Goal: Task Accomplishment & Management: Use online tool/utility

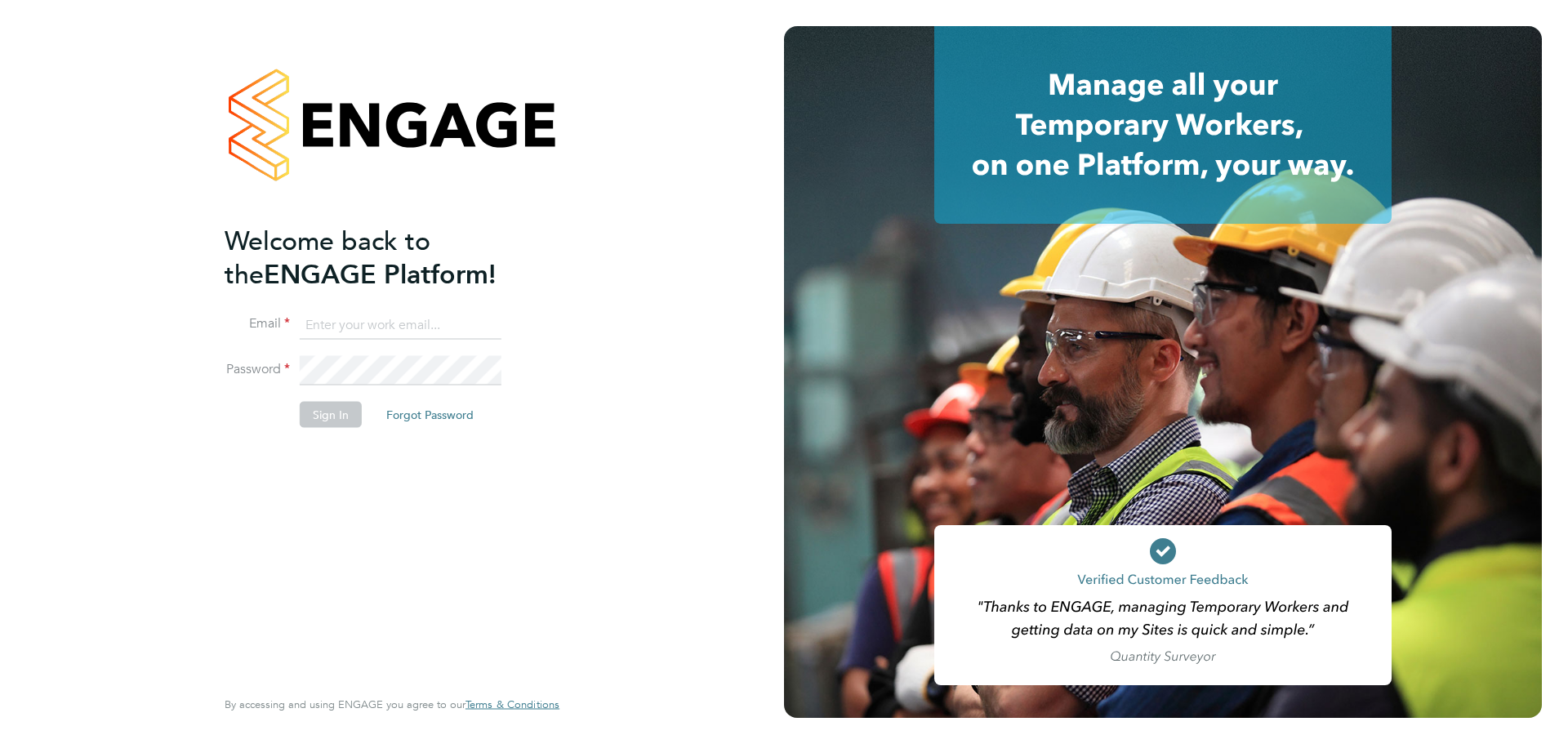
type input "danielle.nail@danielowen.co.uk"
click at [334, 407] on button "Sign In" at bounding box center [331, 414] width 62 height 27
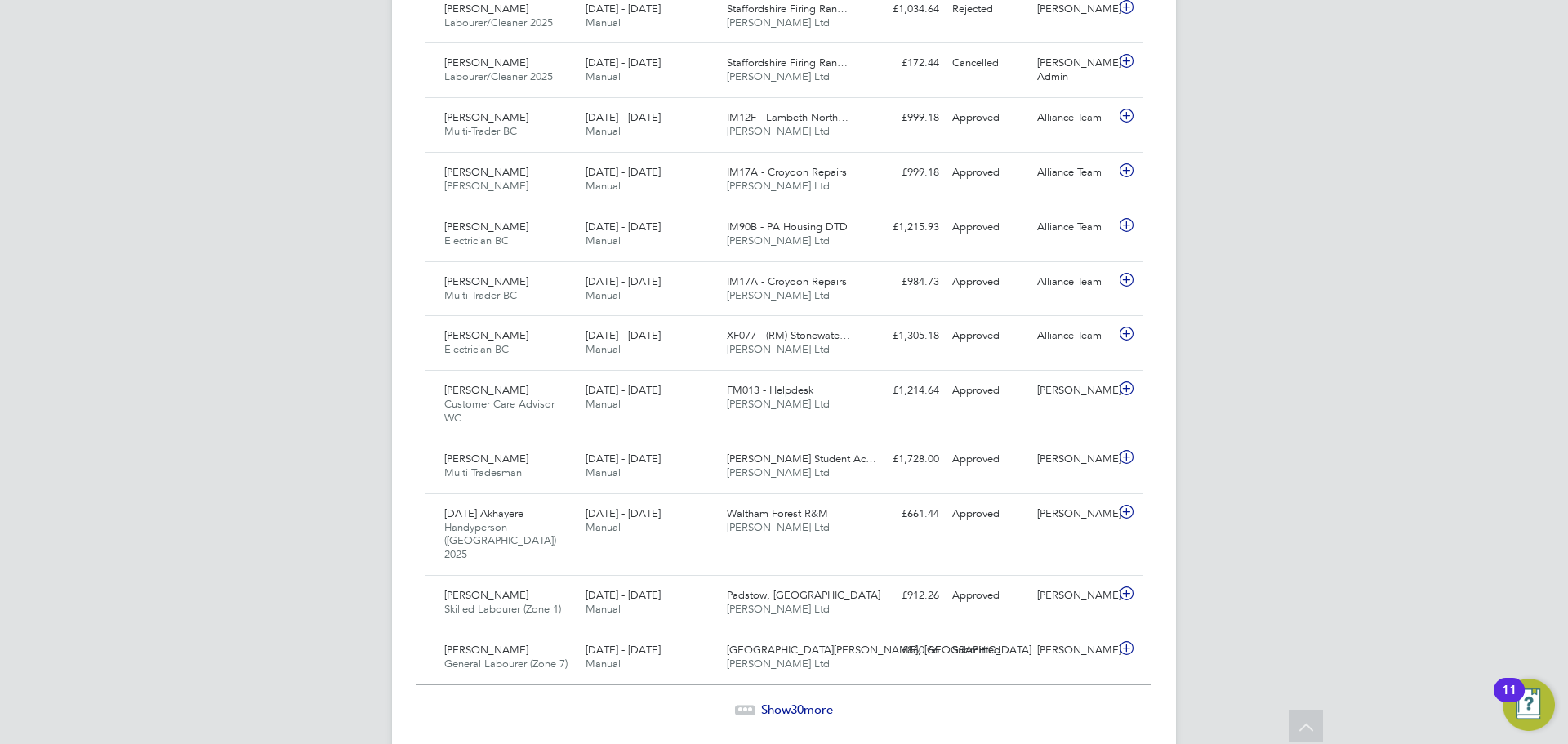
click at [798, 702] on span "30" at bounding box center [797, 709] width 13 height 16
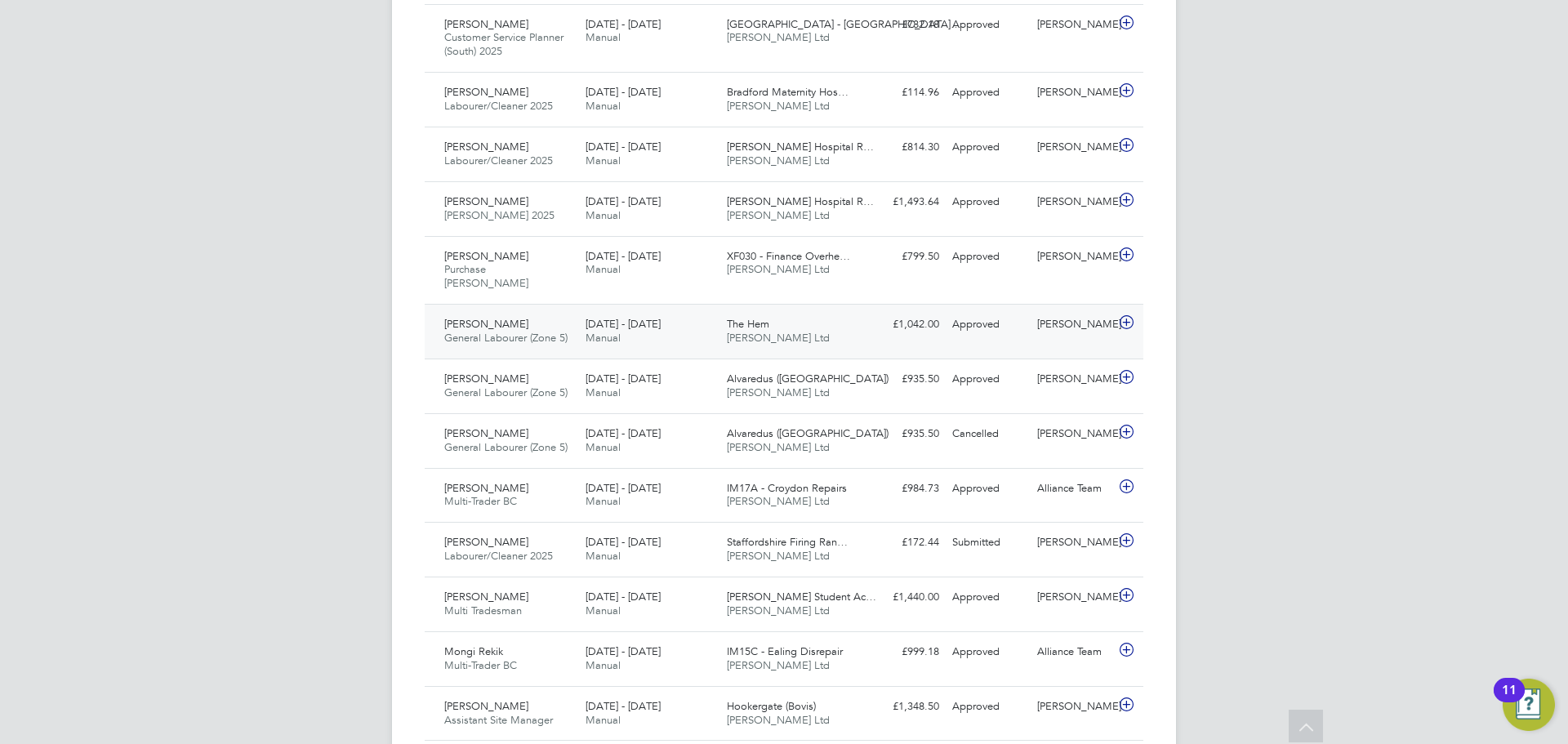
click at [809, 311] on div "The Hem Daniel Owen Ltd" at bounding box center [791, 331] width 141 height 41
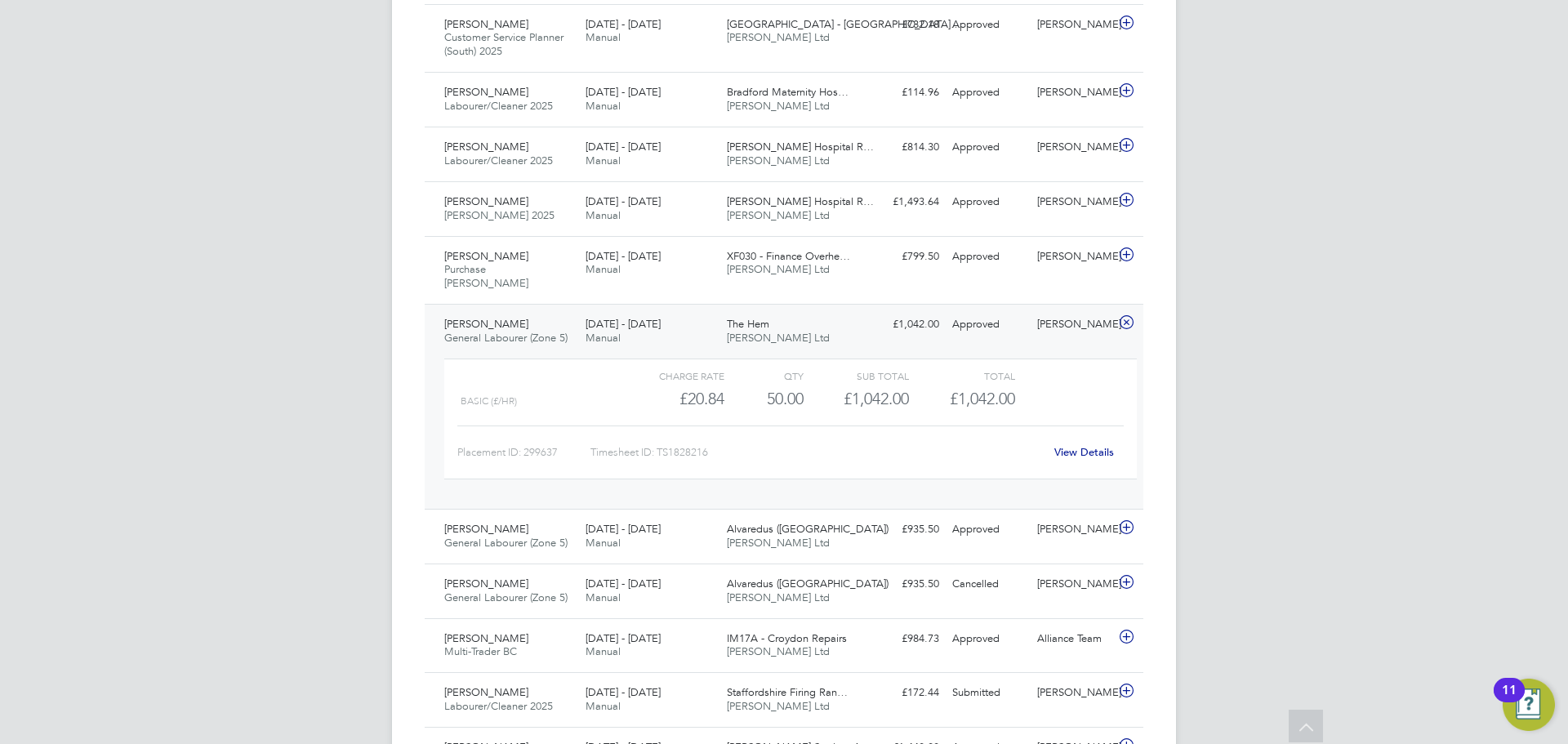
click at [1100, 445] on link "View Details" at bounding box center [1084, 451] width 60 height 14
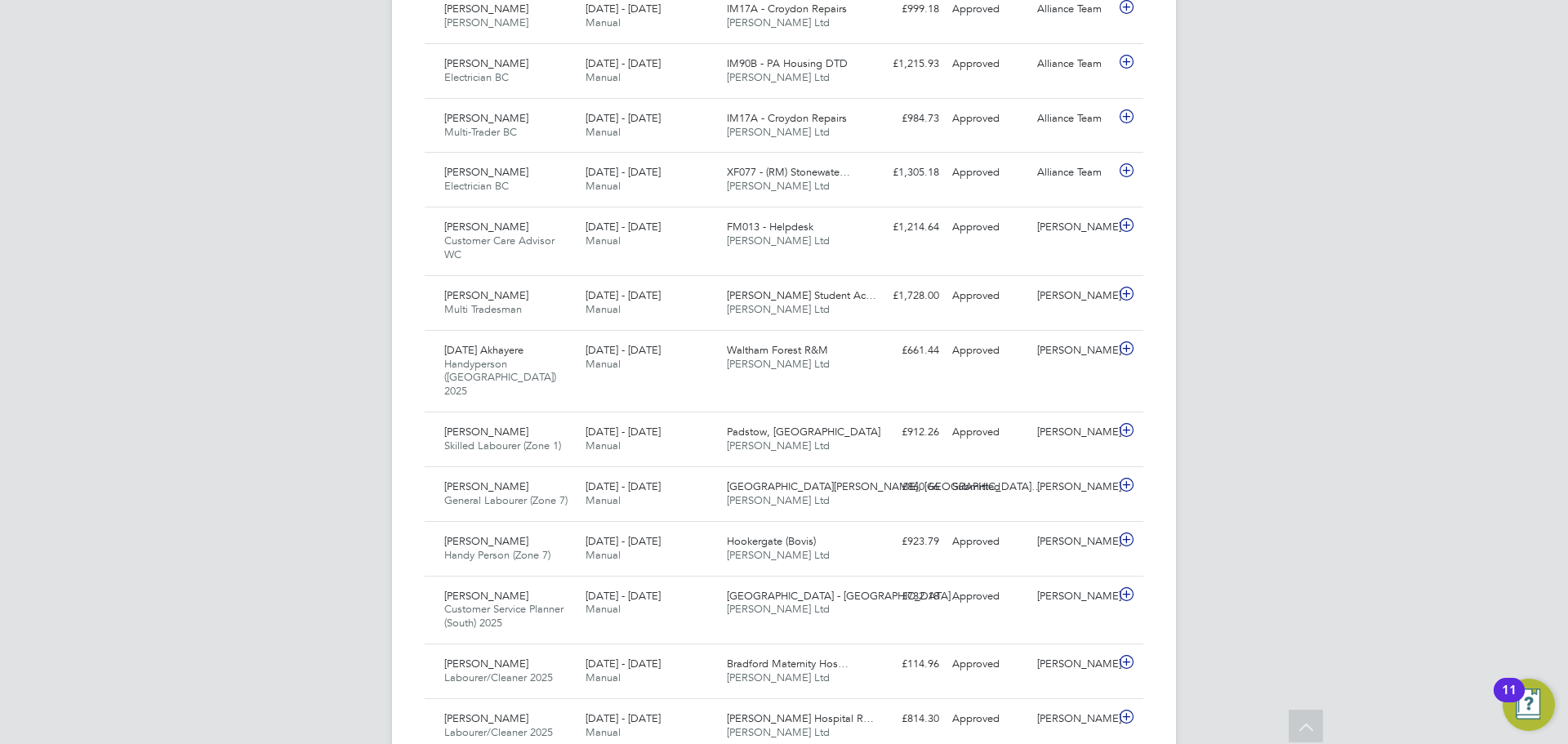
scroll to position [1307, 0]
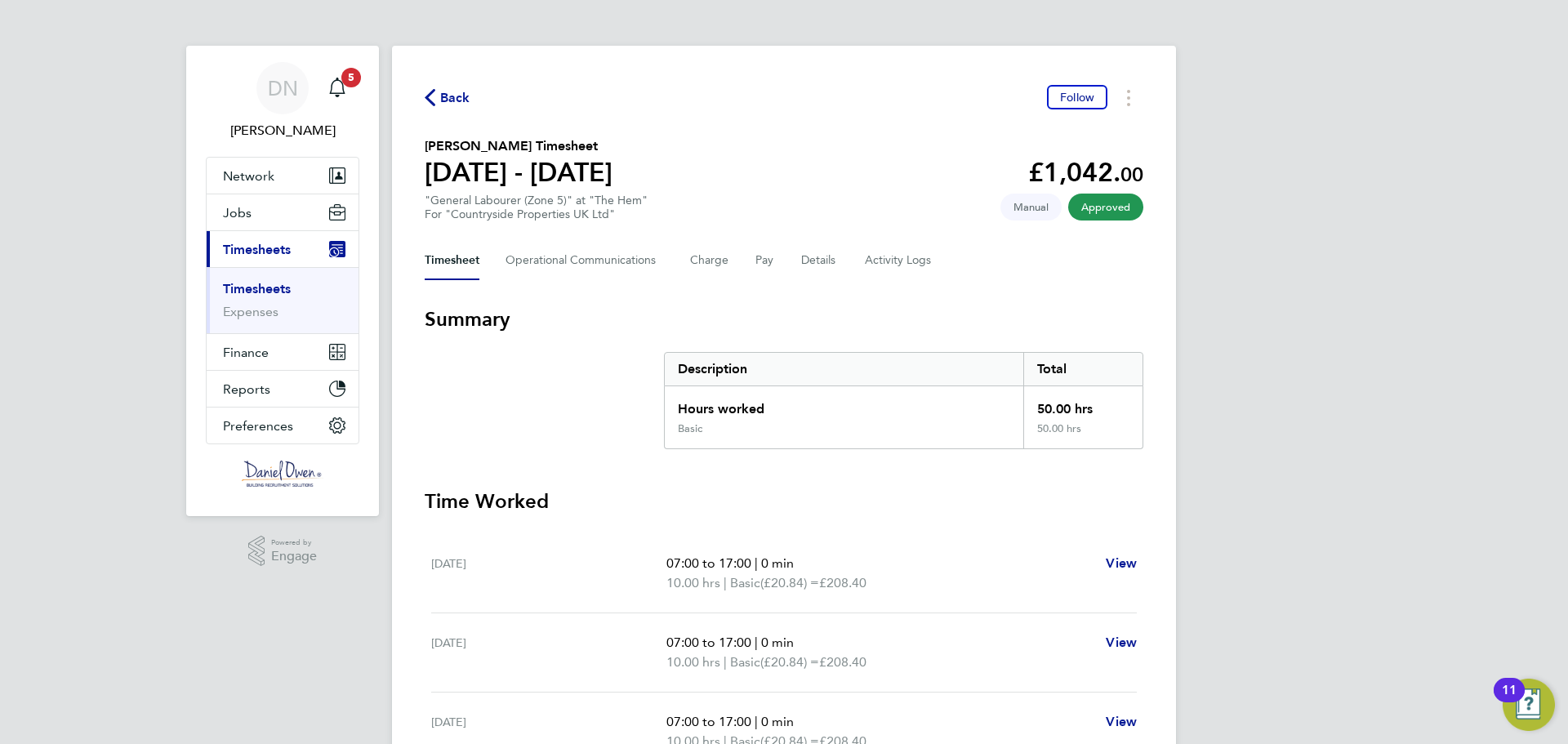
click at [257, 253] on span "Timesheets" at bounding box center [257, 250] width 68 height 16
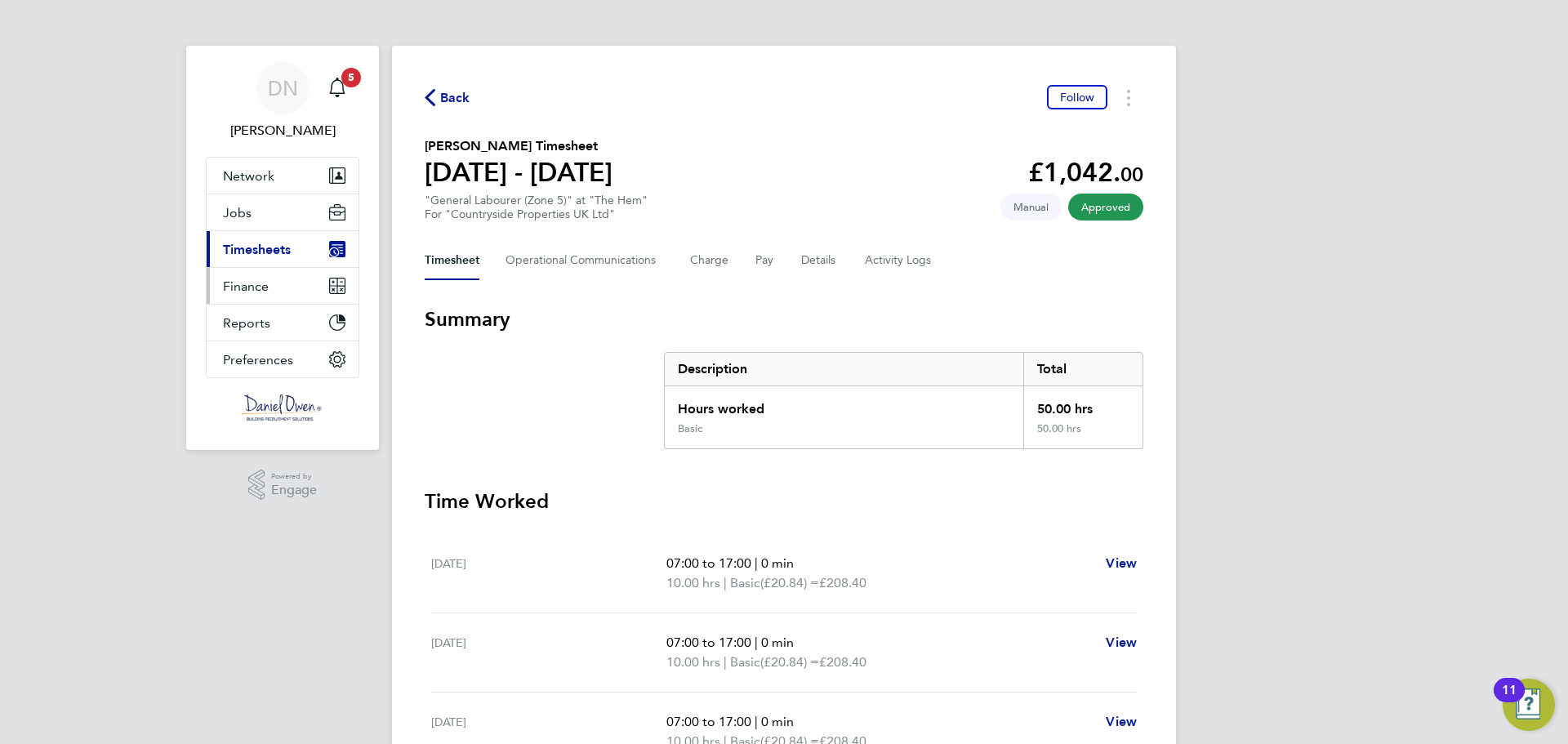
click at [234, 269] on button "Finance" at bounding box center [282, 285] width 152 height 36
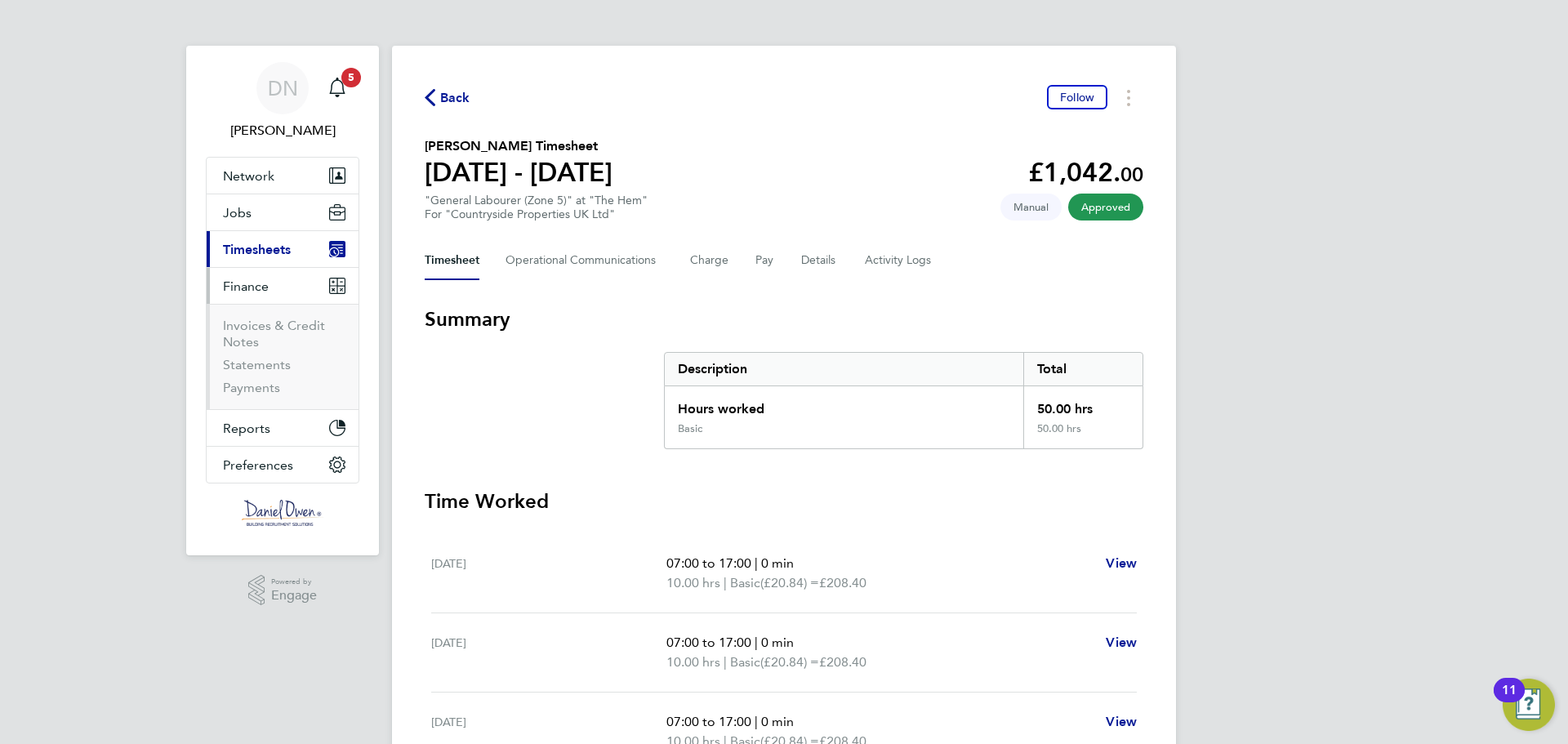
click at [249, 253] on span "Timesheets" at bounding box center [257, 250] width 68 height 16
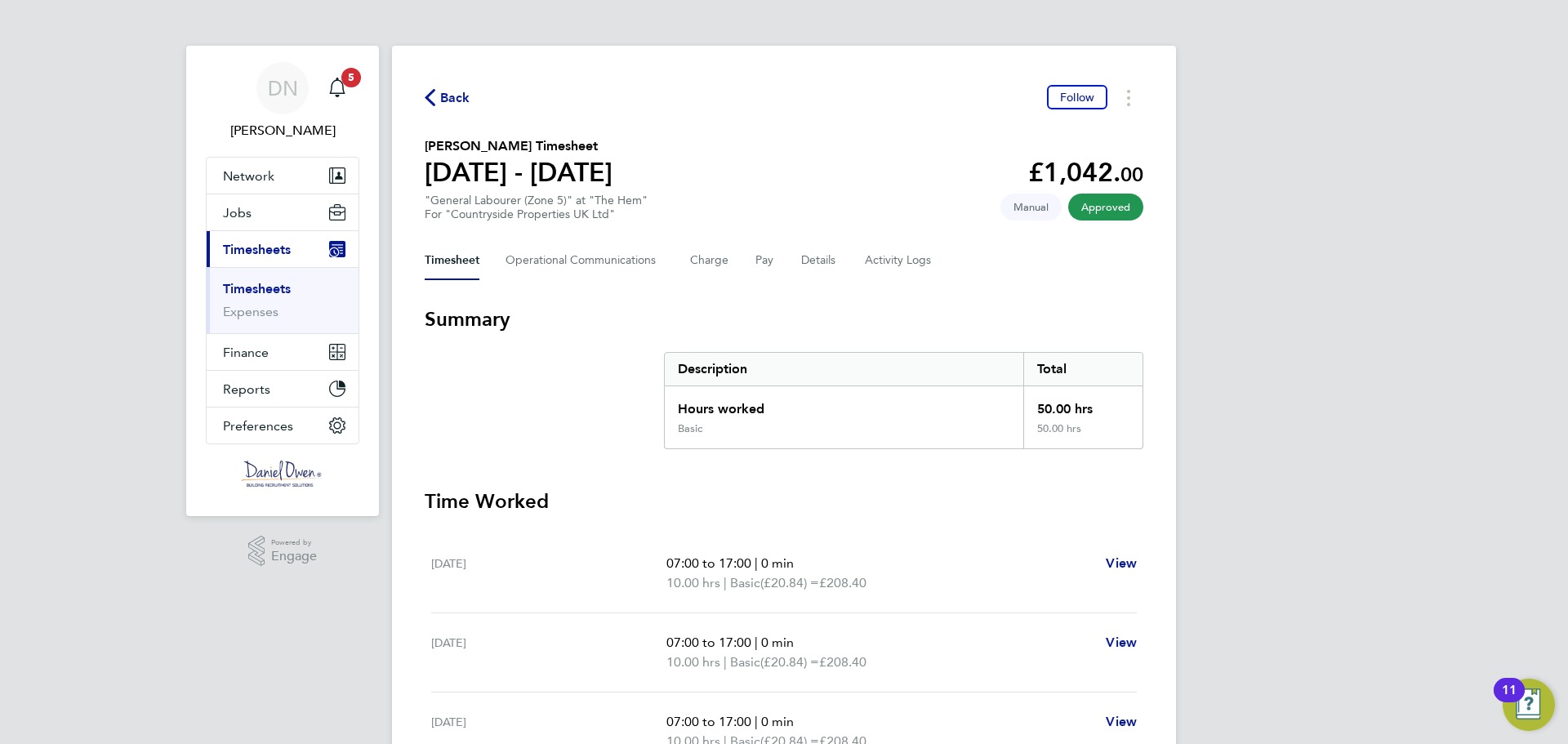
click at [259, 286] on link "Timesheets" at bounding box center [257, 288] width 68 height 16
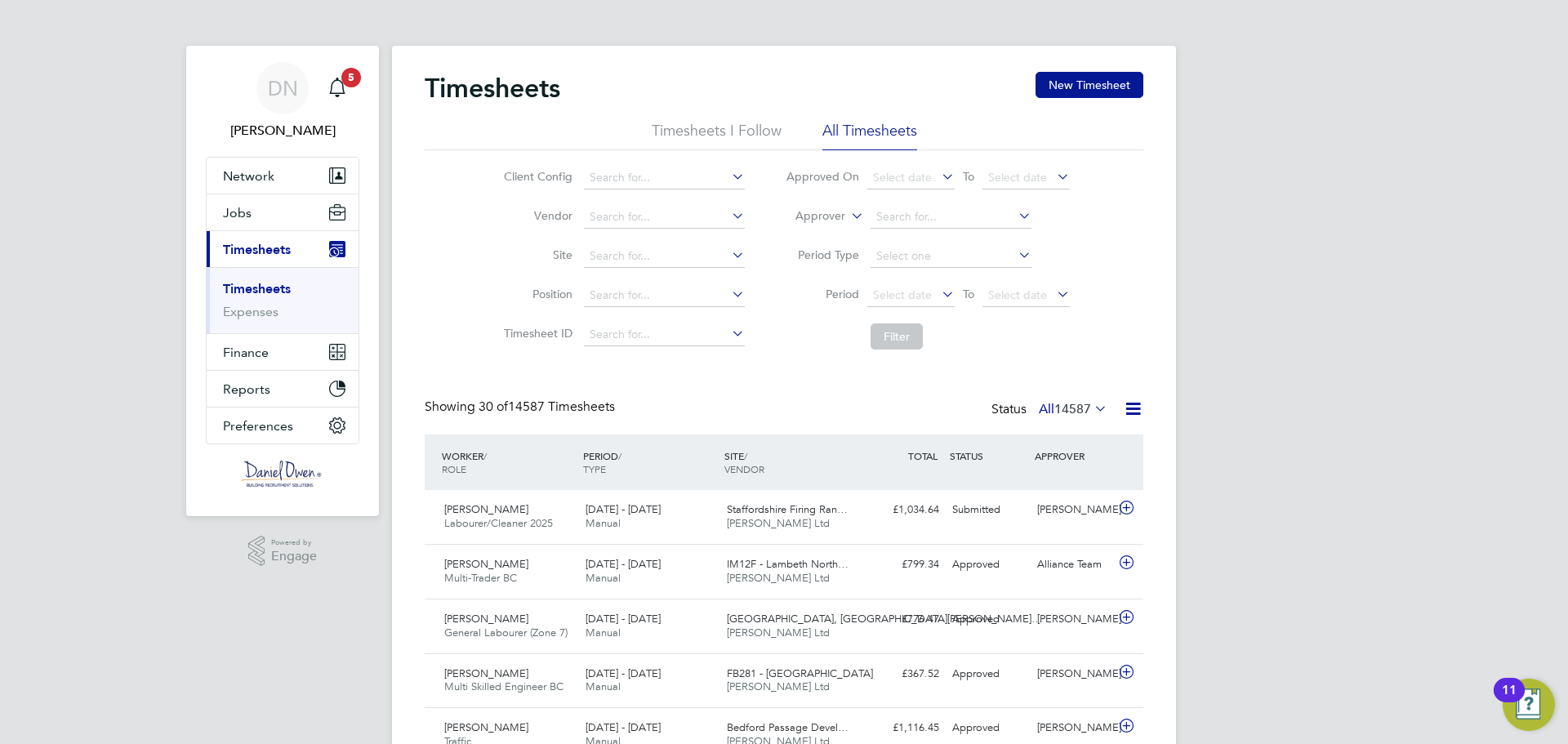
scroll to position [163, 0]
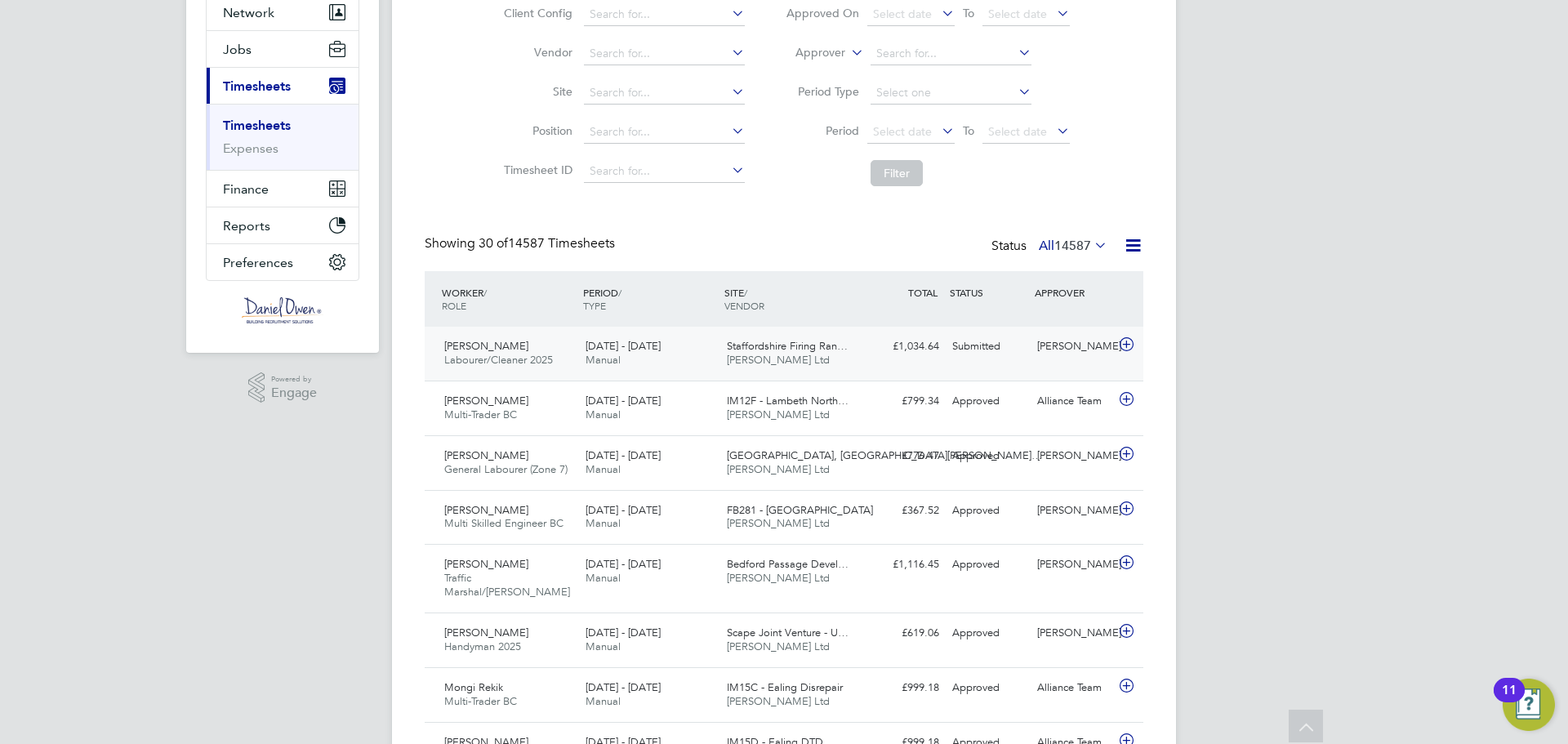
click at [1077, 352] on div "[PERSON_NAME]" at bounding box center [1073, 346] width 85 height 27
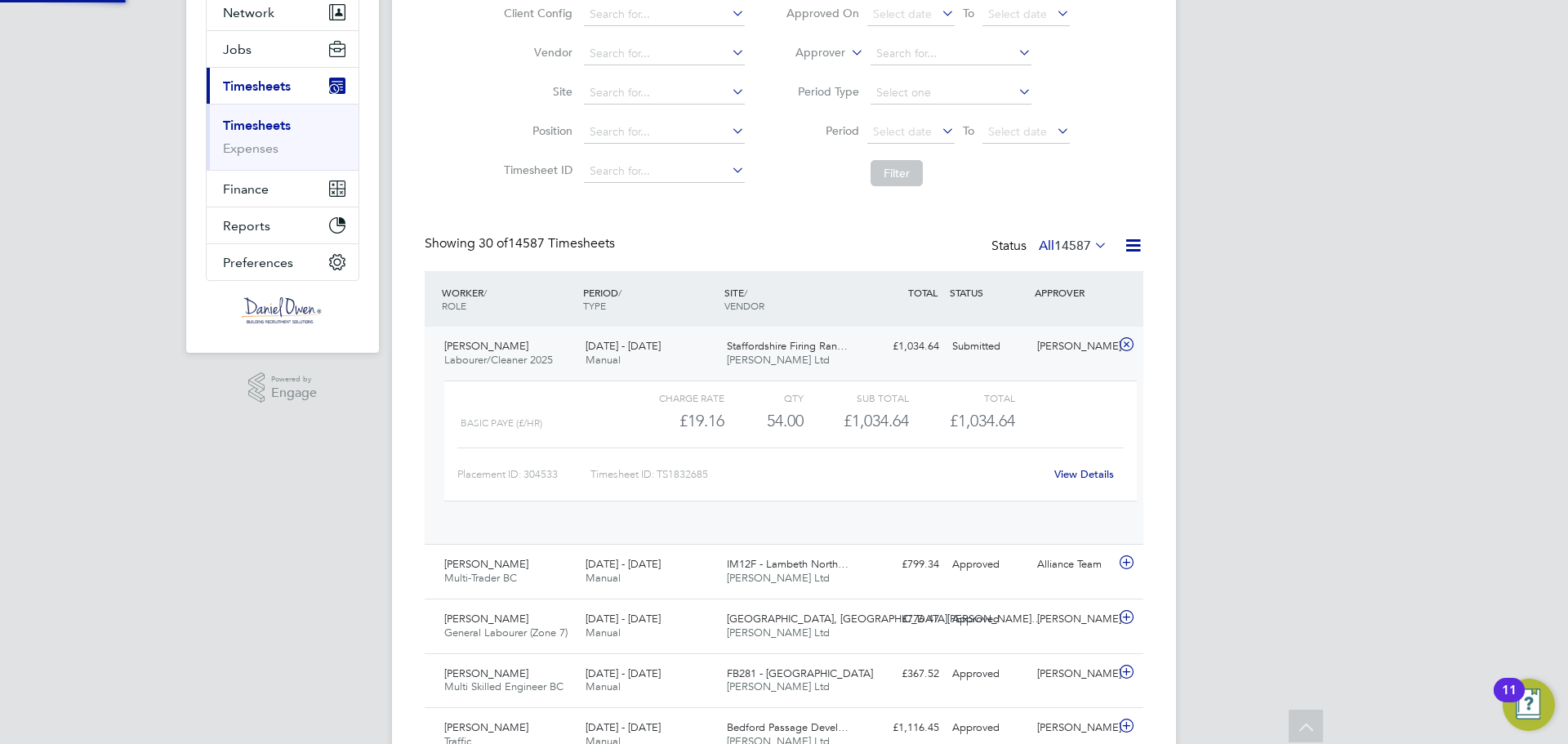
scroll to position [28, 160]
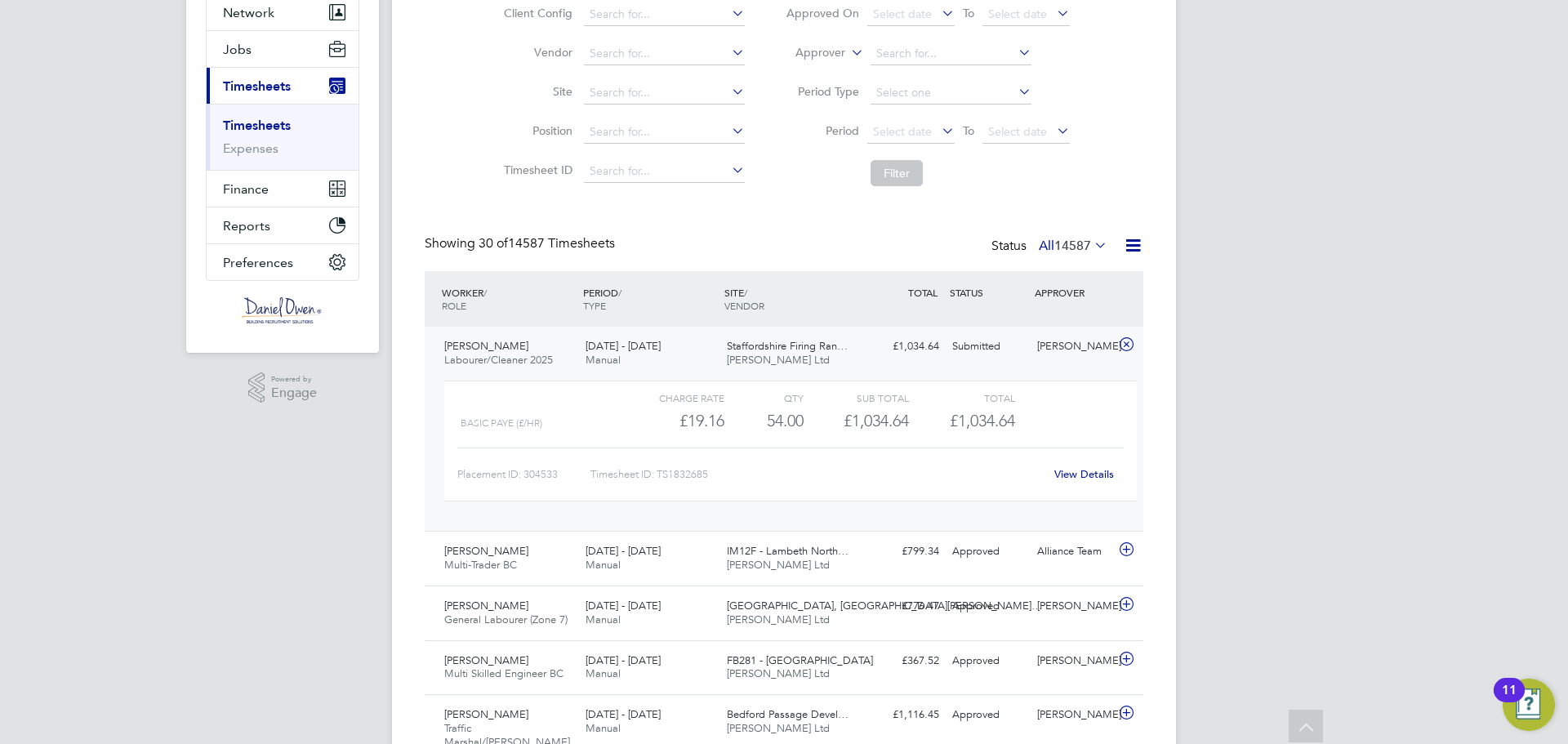
click at [1073, 345] on div "[PERSON_NAME]" at bounding box center [1073, 346] width 85 height 27
